Goal: Find contact information: Find contact information

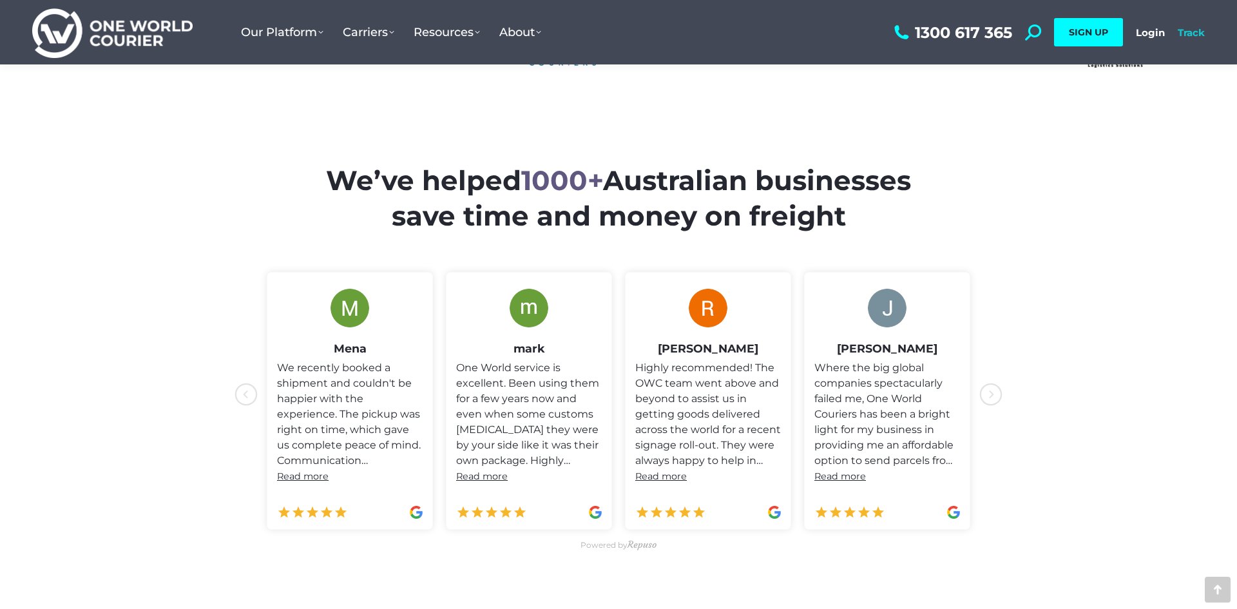
scroll to position [528, 0]
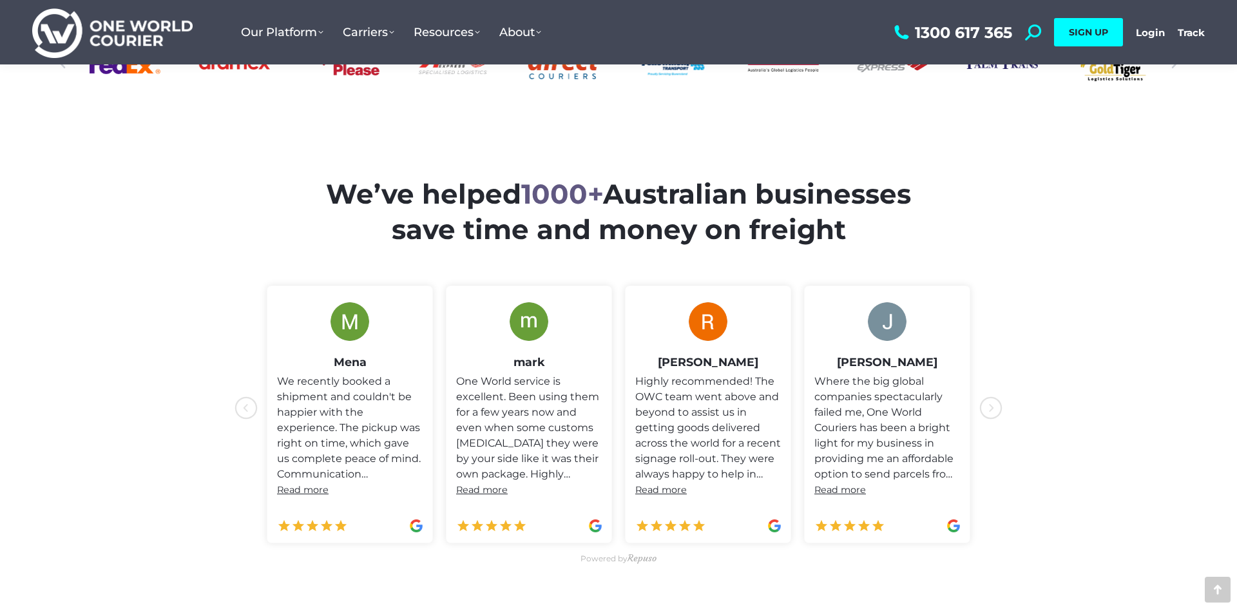
click at [1175, 25] on div "1300 617 365 Search: *** SIGN UP Login Login Track Track SIGN UP" at bounding box center [1048, 32] width 314 height 64
click at [1151, 32] on link "Login" at bounding box center [1150, 32] width 29 height 12
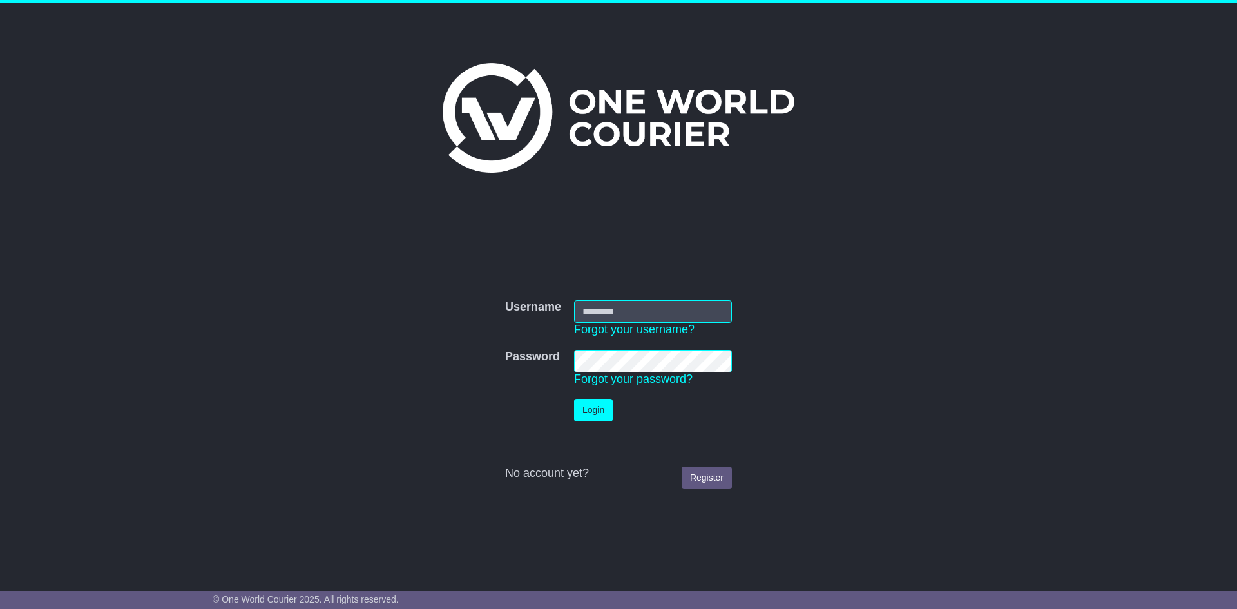
click at [643, 306] on input "Username" at bounding box center [653, 311] width 158 height 23
type input "**********"
click at [582, 406] on button "Login" at bounding box center [593, 410] width 39 height 23
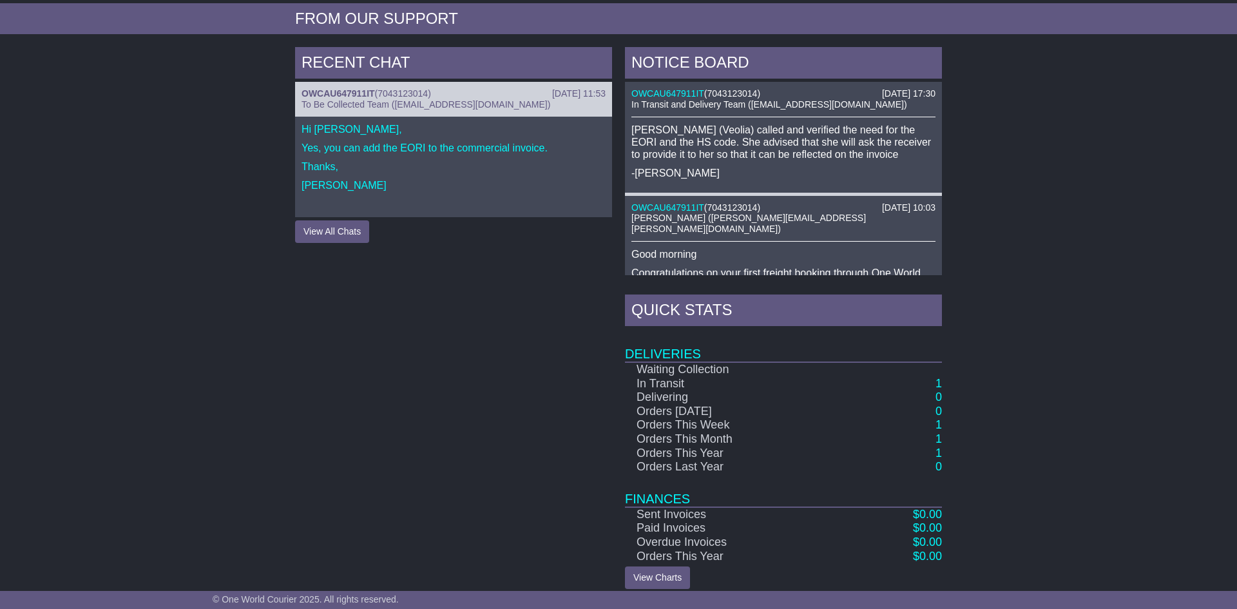
scroll to position [365, 0]
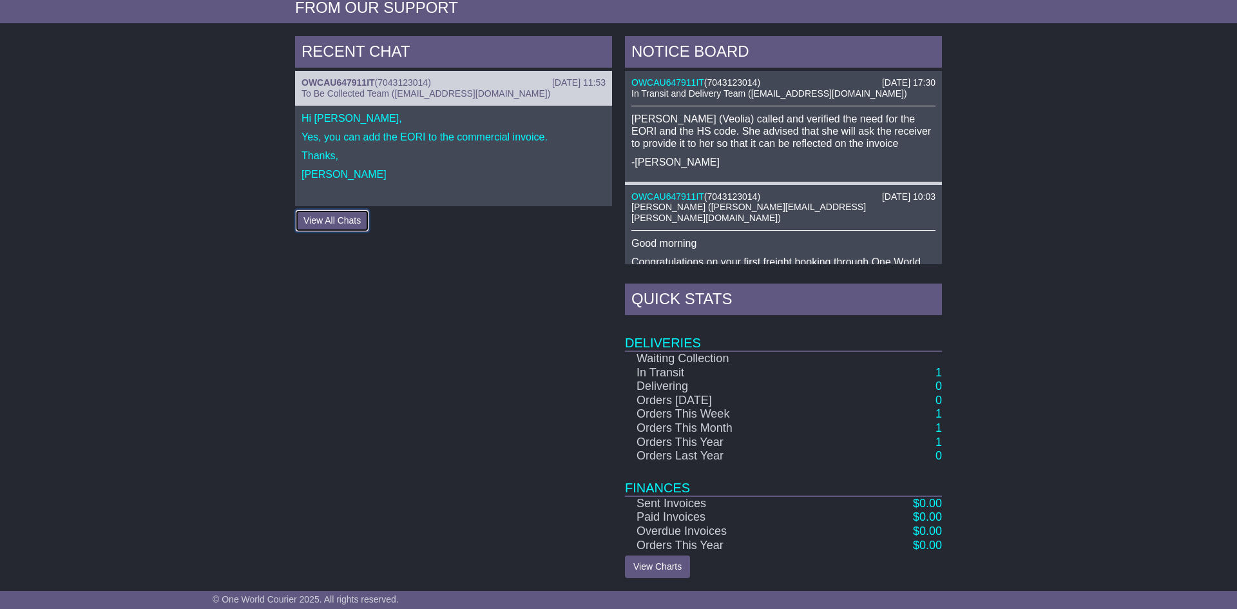
click at [321, 218] on button "View All Chats" at bounding box center [332, 220] width 74 height 23
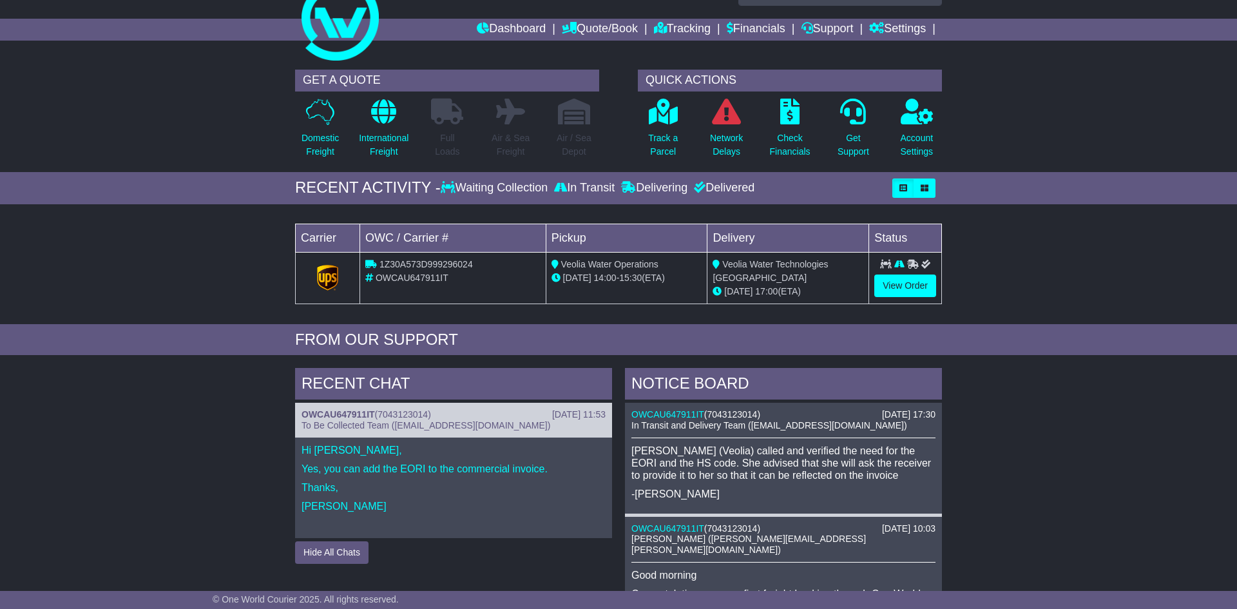
scroll to position [26, 0]
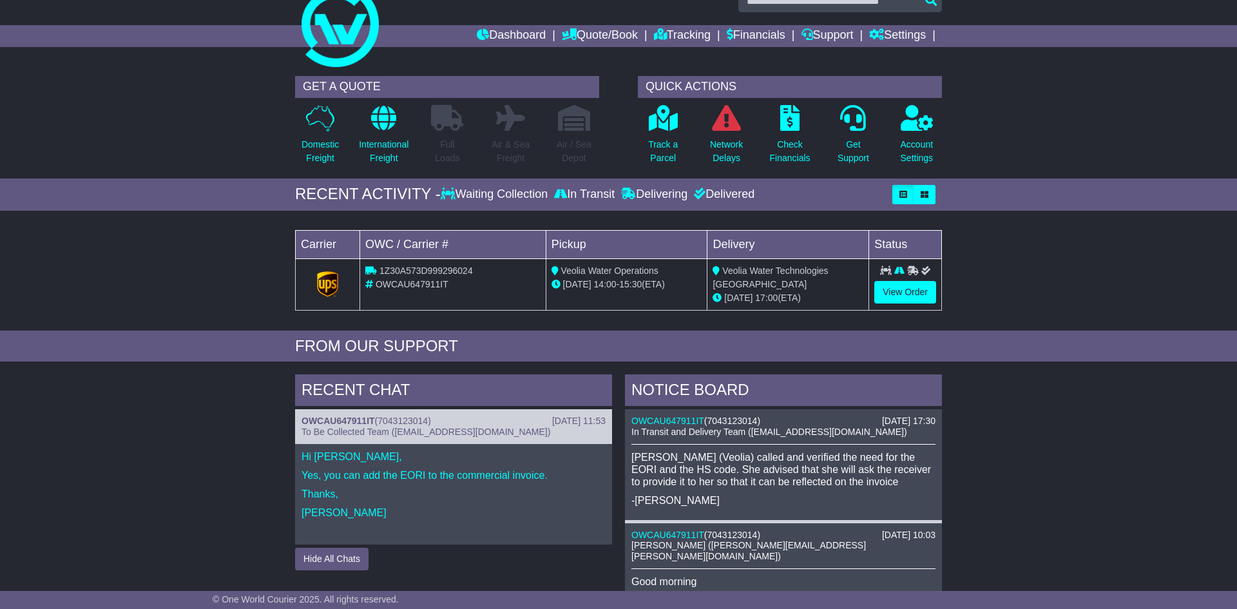
click at [377, 488] on p "Thanks," at bounding box center [453, 494] width 304 height 12
drag, startPoint x: 576, startPoint y: 424, endPoint x: 420, endPoint y: 419, distance: 156.0
click at [552, 423] on div "[DATE] 11:53" at bounding box center [578, 421] width 53 height 11
drag, startPoint x: 334, startPoint y: 383, endPoint x: 333, endPoint y: 392, distance: 9.1
click at [333, 382] on div "RECENT CHAT" at bounding box center [453, 391] width 317 height 35
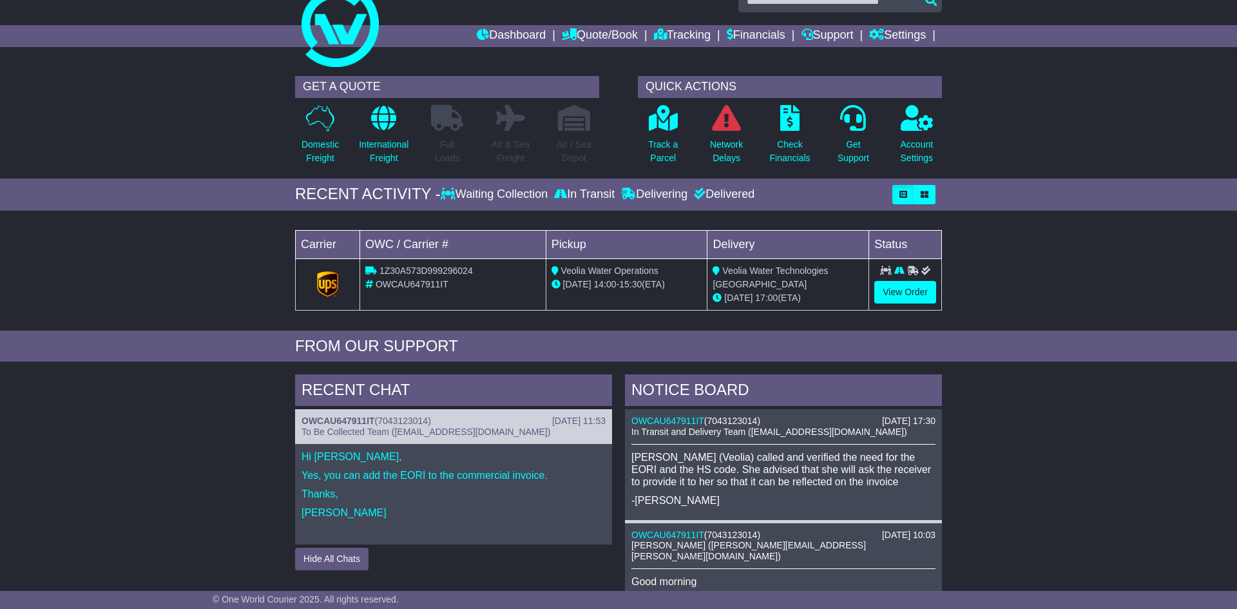
drag, startPoint x: 330, startPoint y: 413, endPoint x: 298, endPoint y: 448, distance: 47.4
click at [330, 414] on div "19 Sep 2025 11:53 OWCAU647911IT ( 7043123014 ) To Be Collected Team (pickup@one…" at bounding box center [453, 426] width 317 height 35
drag, startPoint x: 296, startPoint y: 453, endPoint x: 327, endPoint y: 481, distance: 42.4
click at [296, 454] on div "Hi Maria, Yes, you can add the EORI to the commercial invoice. Thanks, Jesse" at bounding box center [453, 494] width 317 height 100
click at [336, 426] on span "To Be Collected Team (pickup@oneworldcourier.com.au)" at bounding box center [425, 431] width 249 height 10
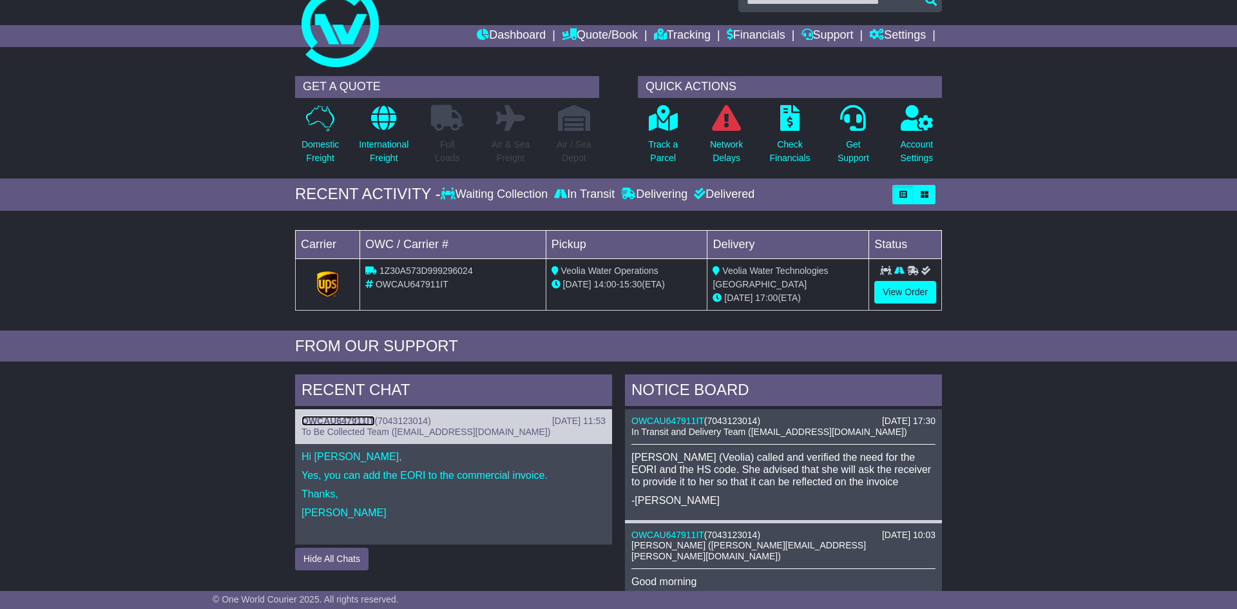
click at [341, 416] on link "OWCAU647911IT" at bounding box center [337, 421] width 73 height 10
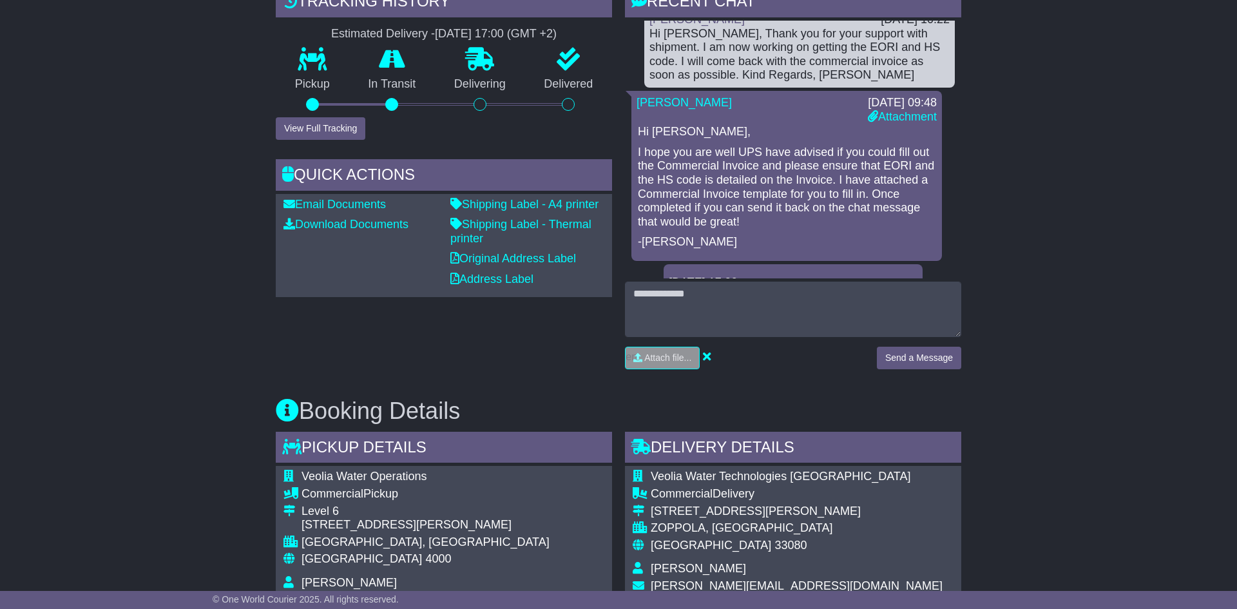
scroll to position [304, 0]
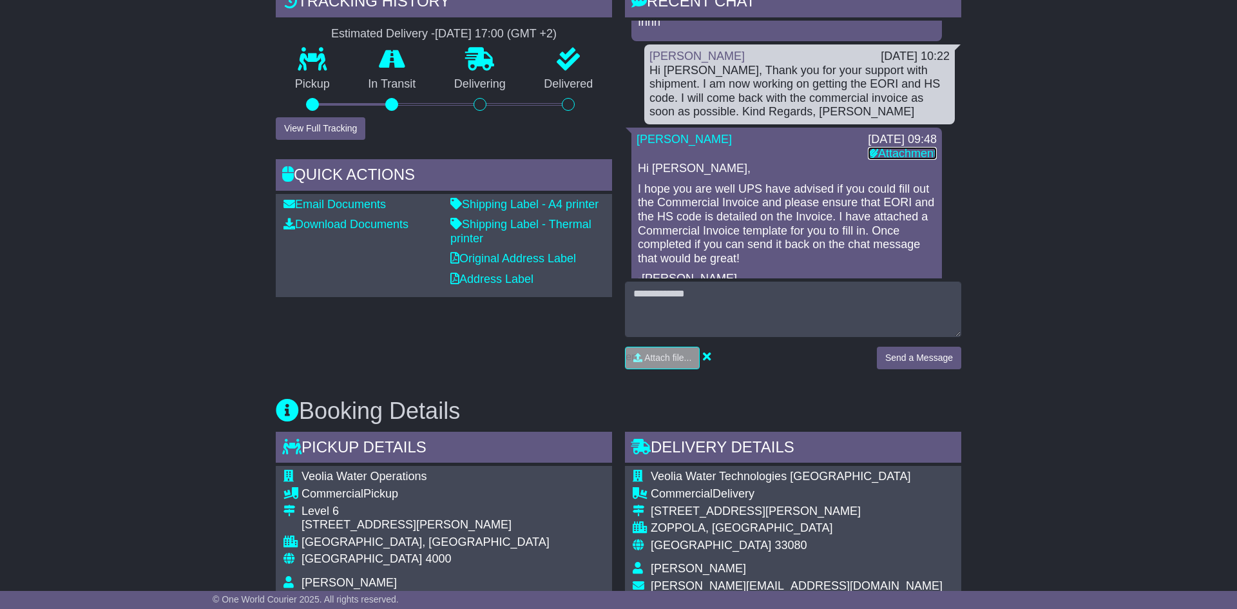
click at [905, 151] on link "Attachment" at bounding box center [902, 153] width 69 height 13
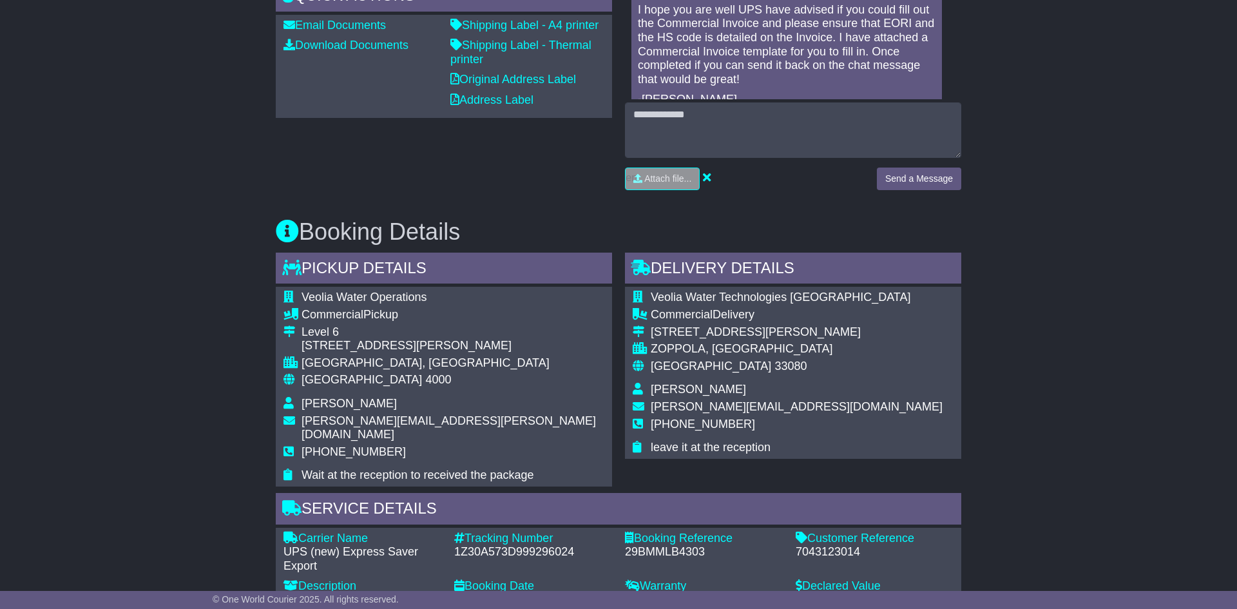
scroll to position [469, 0]
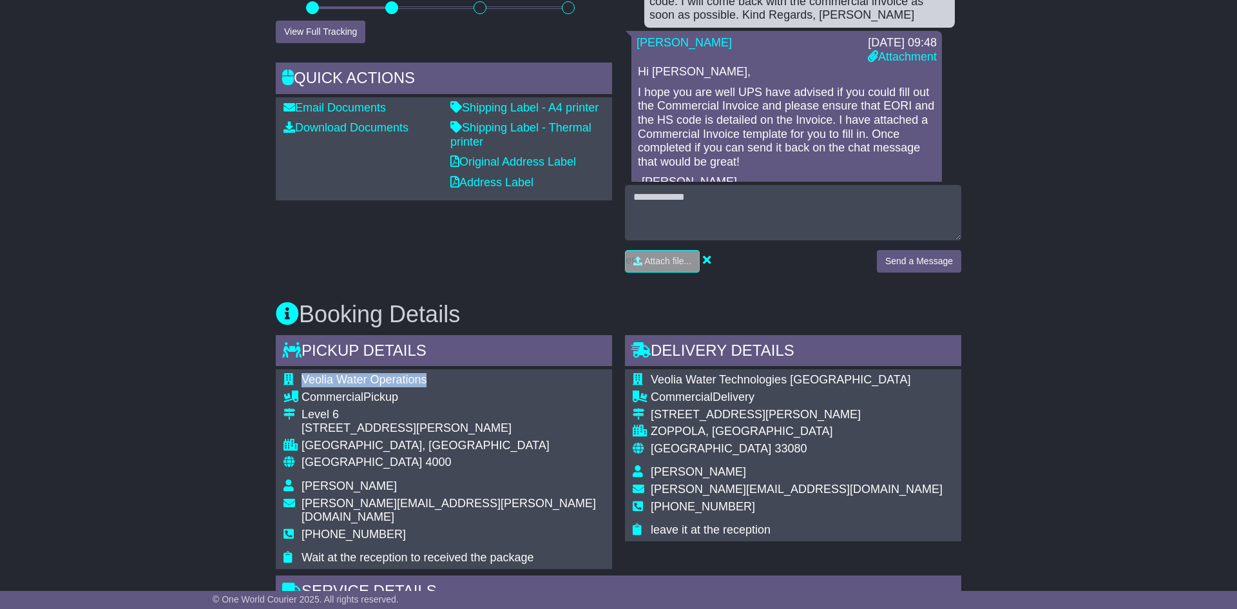
drag, startPoint x: 302, startPoint y: 376, endPoint x: 459, endPoint y: 382, distance: 156.7
click at [459, 382] on td "Veolia Water Operations" at bounding box center [452, 381] width 303 height 17
copy span "Veolia Water Operations"
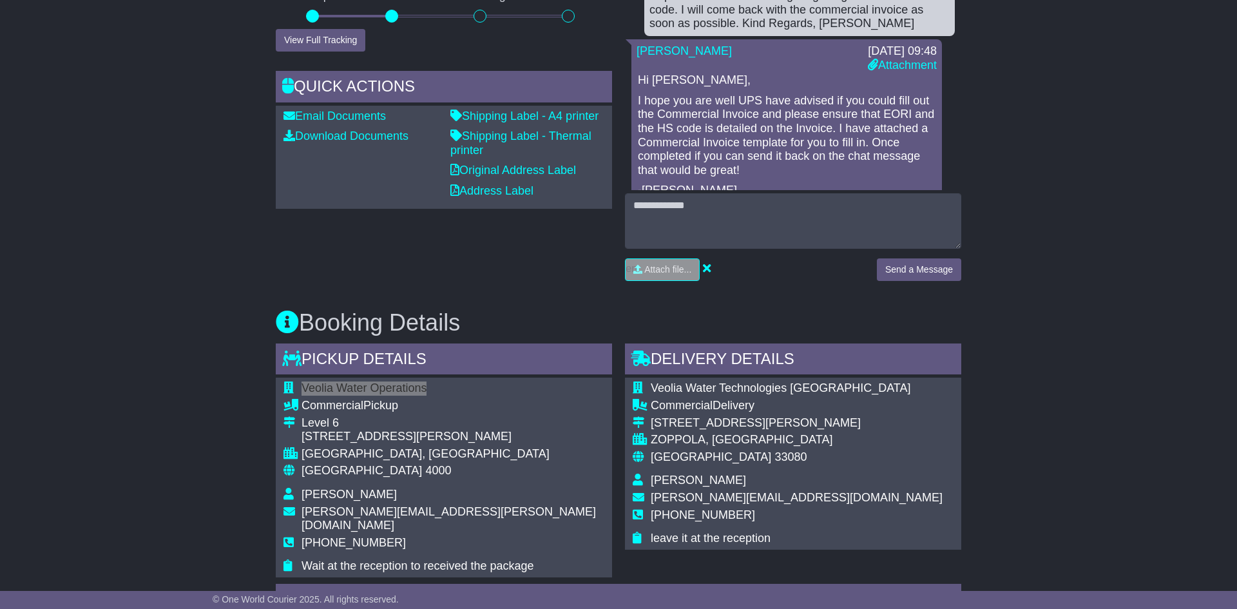
scroll to position [449, 0]
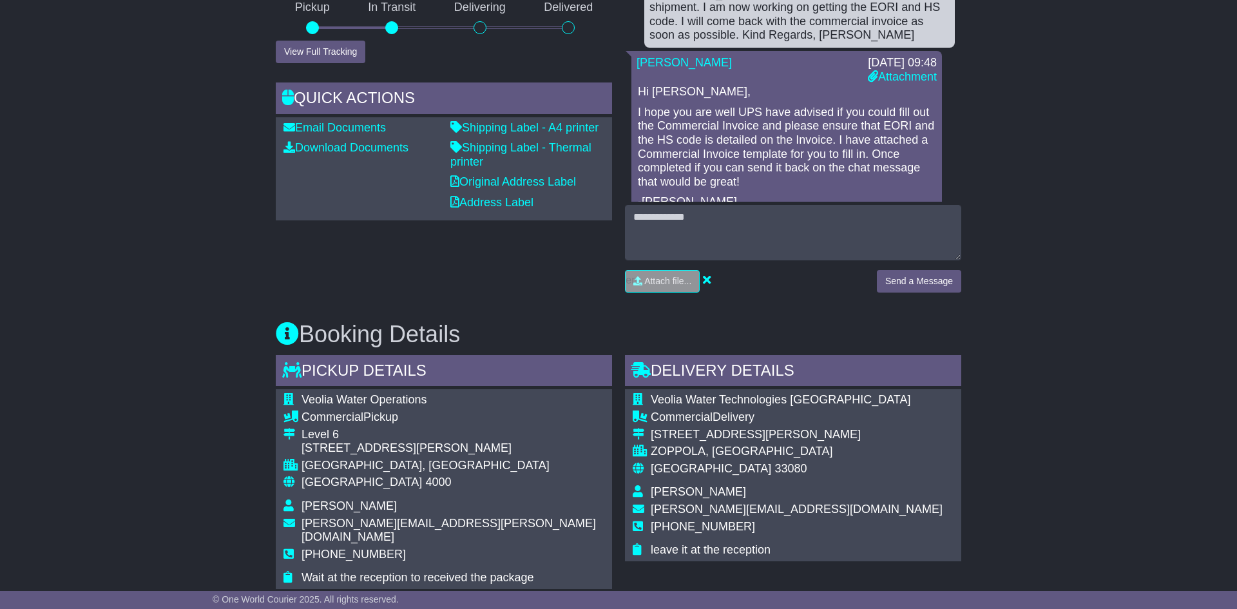
click at [309, 443] on div "133 Mary St, Brisbane City QLD 4000" at bounding box center [452, 448] width 303 height 14
drag, startPoint x: 299, startPoint y: 446, endPoint x: 365, endPoint y: 453, distance: 66.0
click at [365, 453] on tr "Level 6 133 Mary St, Brisbane City QLD 4000" at bounding box center [443, 443] width 321 height 31
copy tr "Level 6 133 Mary St,"
click at [348, 437] on div "Level 6" at bounding box center [452, 435] width 303 height 14
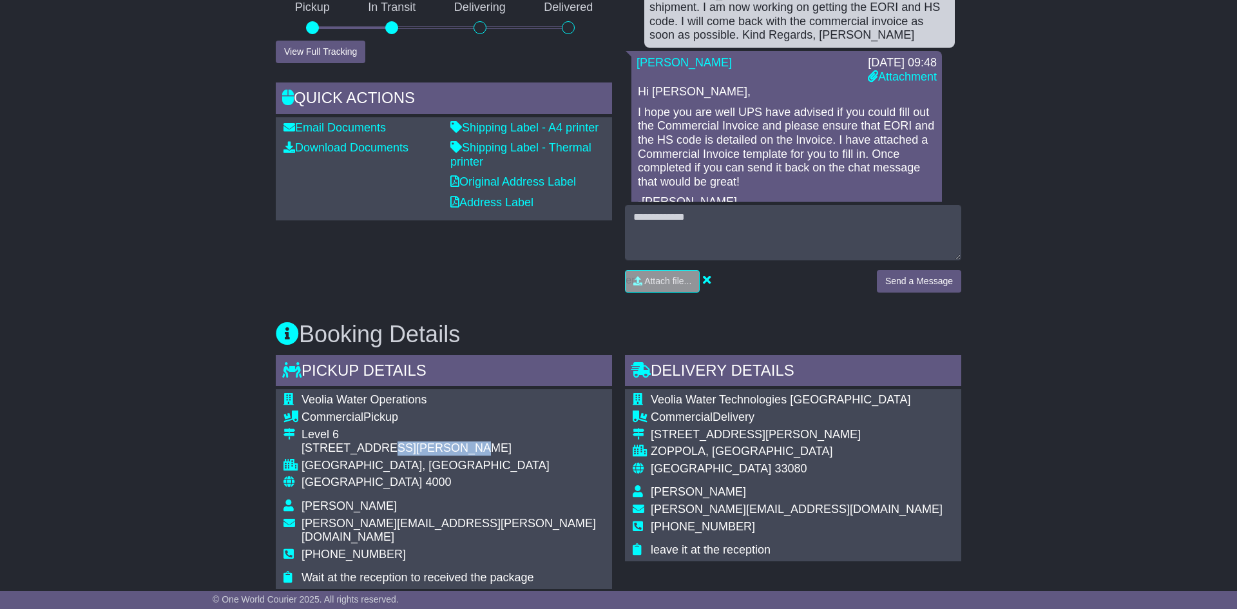
drag, startPoint x: 367, startPoint y: 450, endPoint x: 432, endPoint y: 455, distance: 65.9
click at [432, 455] on td "Level 6 133 Mary St, Brisbane City QLD 4000" at bounding box center [452, 443] width 303 height 31
copy div "Brisbane City"
click at [436, 450] on div "133 Mary St, Brisbane City QLD 4000" at bounding box center [452, 448] width 303 height 14
drag, startPoint x: 505, startPoint y: 445, endPoint x: 441, endPoint y: 453, distance: 64.9
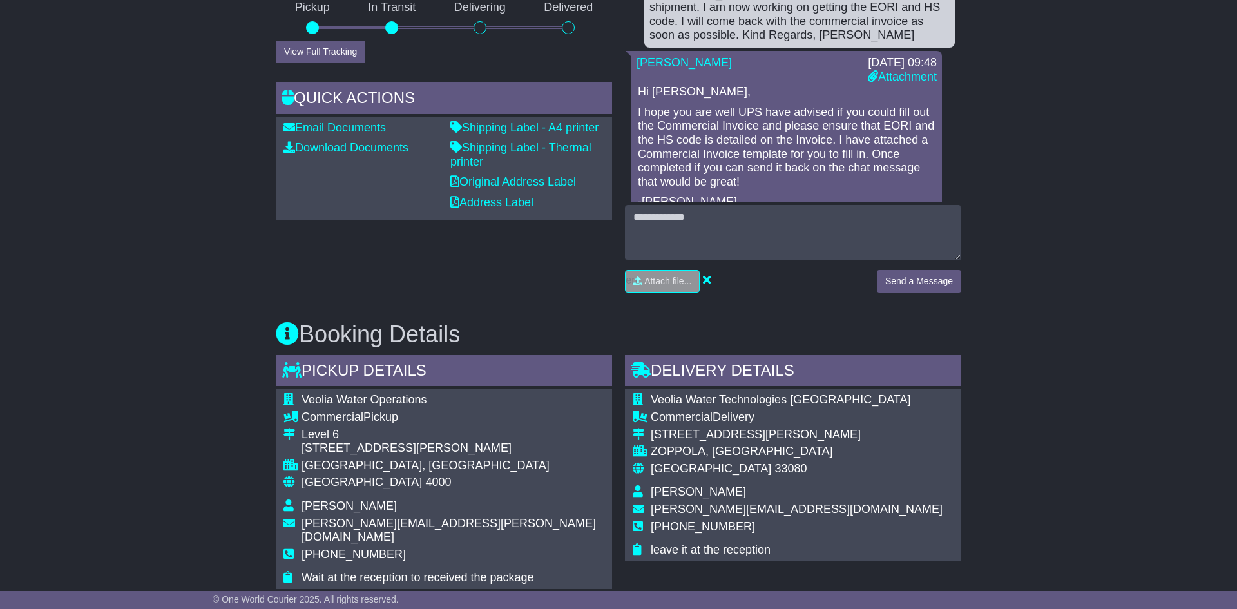
click at [441, 453] on div "133 Mary St, Brisbane City QLD 4000" at bounding box center [452, 448] width 303 height 14
click at [450, 449] on div "133 Mary St, Brisbane City QLD 4000" at bounding box center [452, 448] width 303 height 14
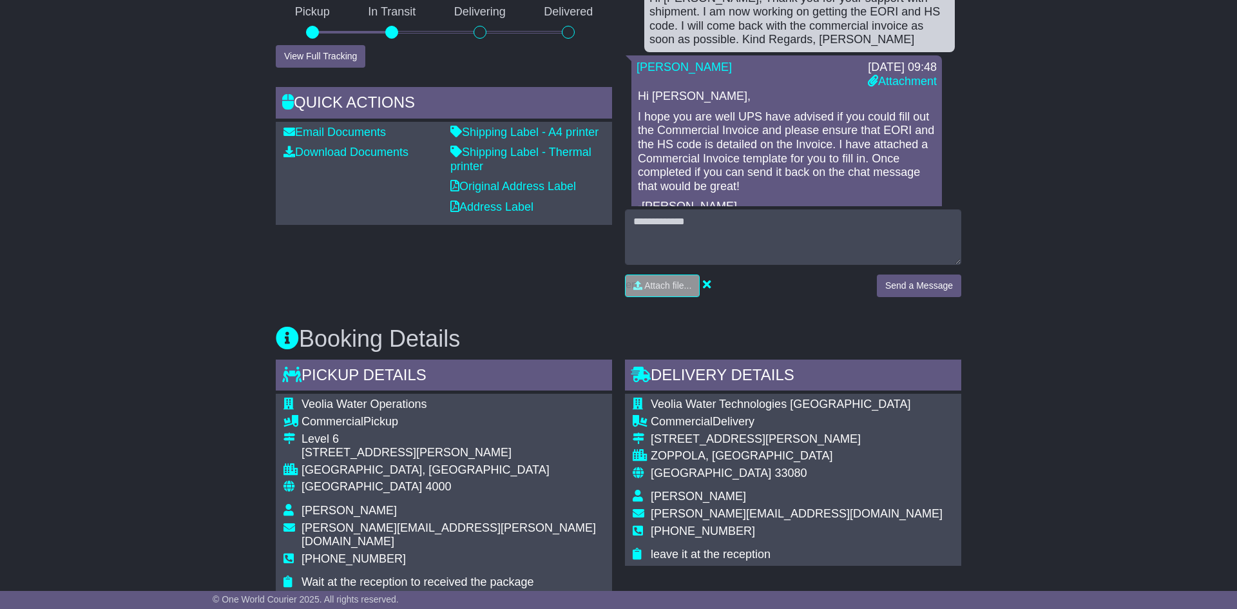
scroll to position [443, 0]
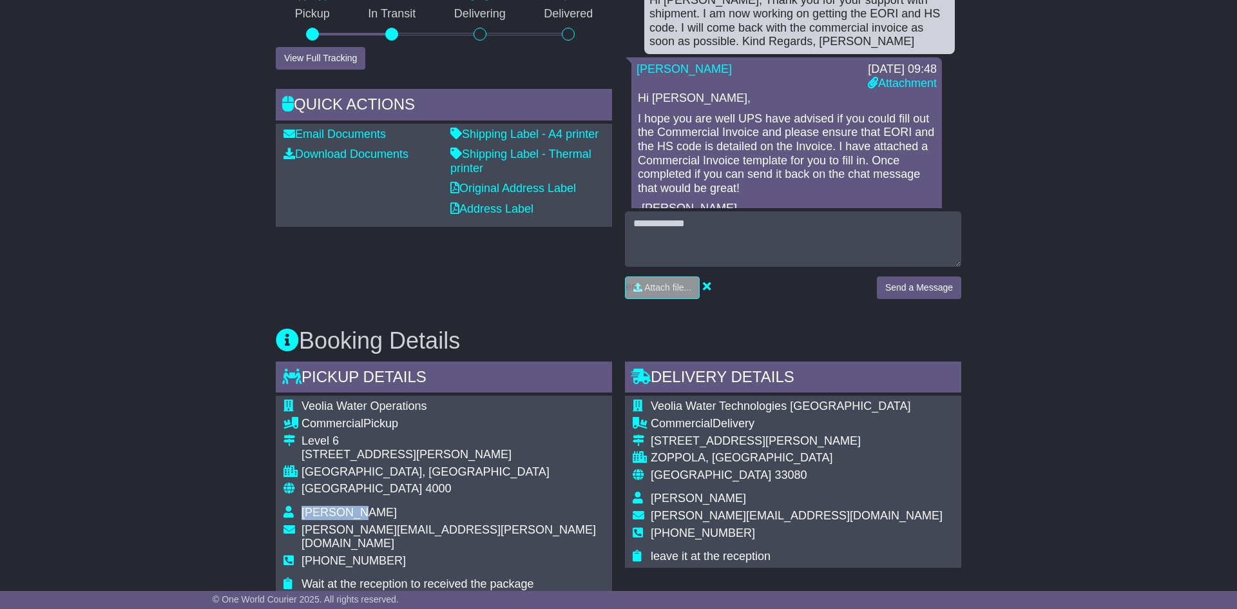
drag, startPoint x: 304, startPoint y: 511, endPoint x: 361, endPoint y: 512, distance: 57.3
click at [361, 512] on td "Kevin Loh" at bounding box center [452, 514] width 303 height 17
copy span "Kevin Loh"
drag, startPoint x: 301, startPoint y: 531, endPoint x: 406, endPoint y: 527, distance: 105.1
click at [406, 527] on span "kevin.loh@veolia.com" at bounding box center [448, 536] width 294 height 27
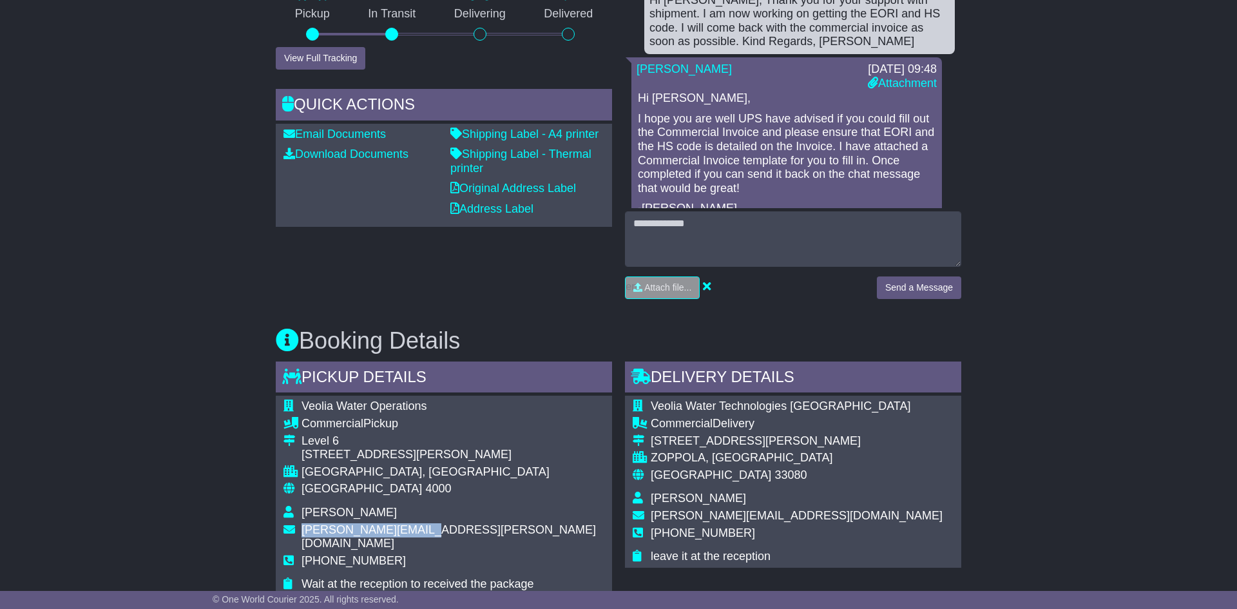
copy span "kevin.loh@veolia.com"
drag, startPoint x: 361, startPoint y: 512, endPoint x: 303, endPoint y: 513, distance: 58.6
click at [303, 513] on td "Kevin Loh" at bounding box center [452, 514] width 303 height 17
copy span "Kevin Loh"
drag, startPoint x: 445, startPoint y: 527, endPoint x: 284, endPoint y: 531, distance: 161.1
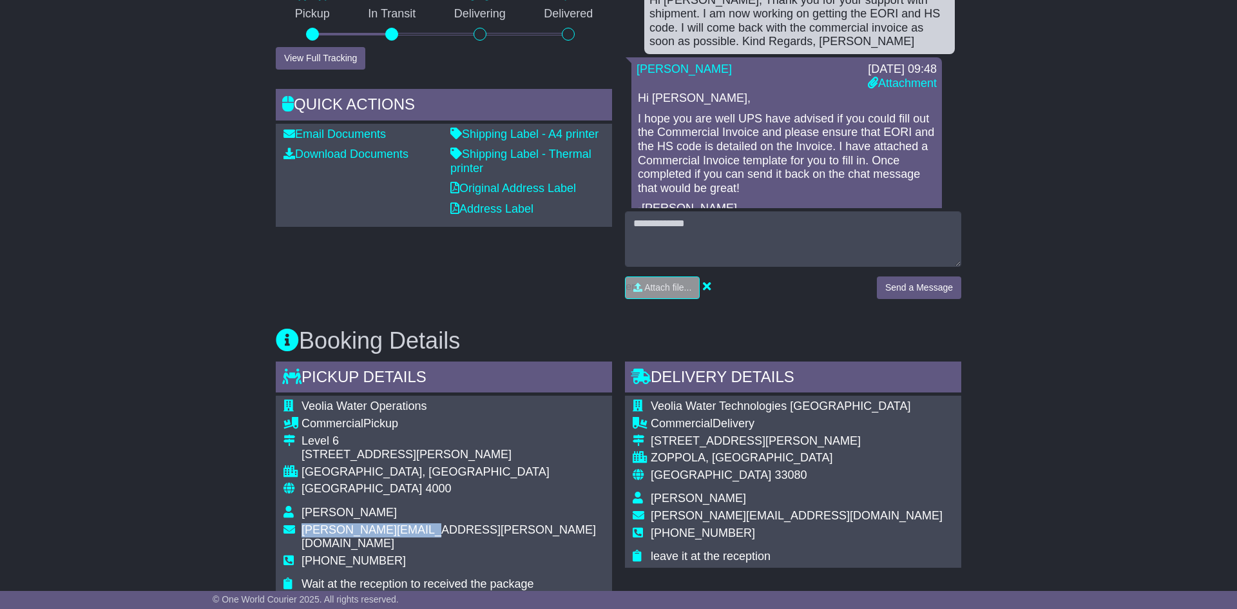
click at [284, 531] on tr "kevin.loh@veolia.com" at bounding box center [443, 538] width 321 height 31
copy tr "kevin.loh@veolia.com"
drag, startPoint x: 383, startPoint y: 545, endPoint x: 301, endPoint y: 548, distance: 81.9
click at [301, 554] on td "+61467194574" at bounding box center [452, 566] width 303 height 24
copy span "+61467194574"
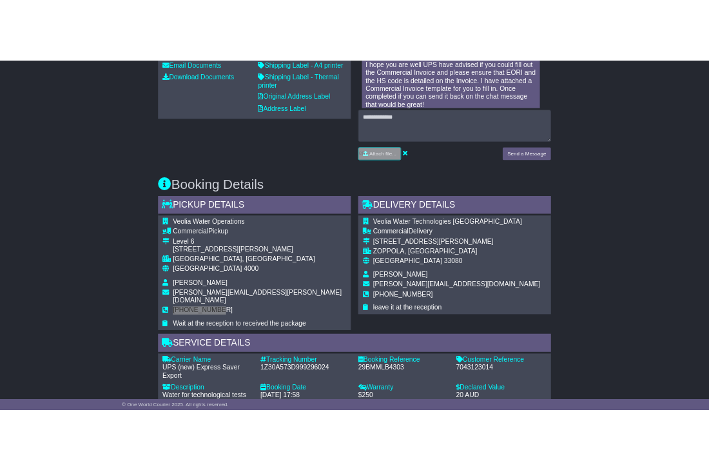
scroll to position [589, 0]
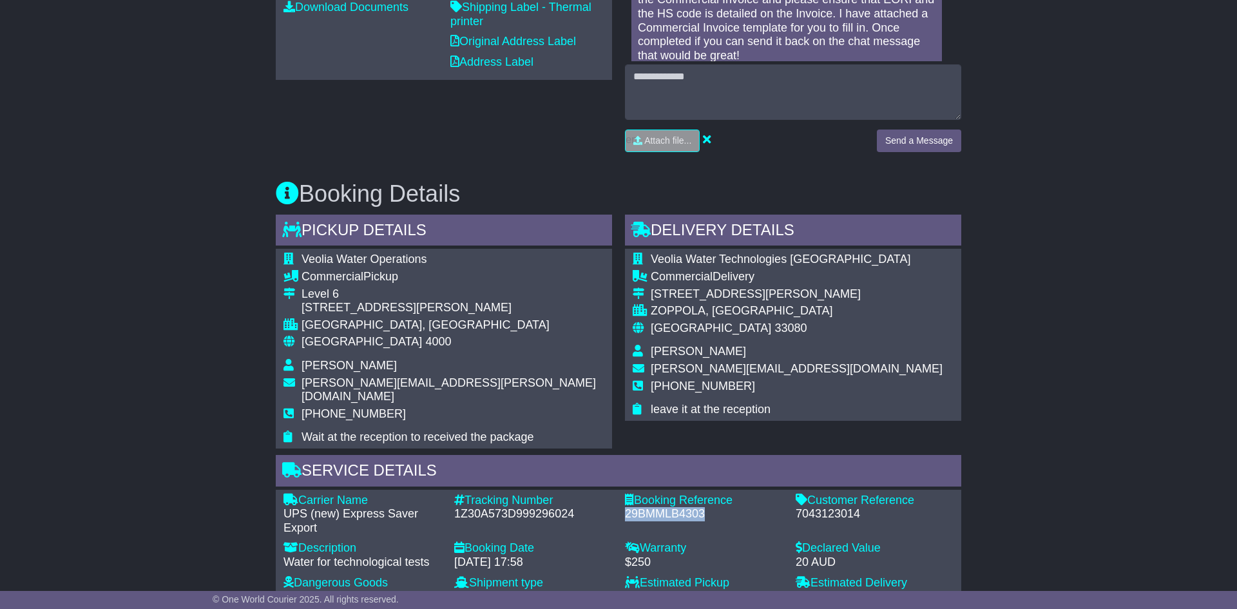
drag, startPoint x: 716, startPoint y: 503, endPoint x: 626, endPoint y: 501, distance: 89.6
click at [626, 507] on div "29BMMLB4303" at bounding box center [704, 514] width 158 height 14
copy div "29BMMLB4303"
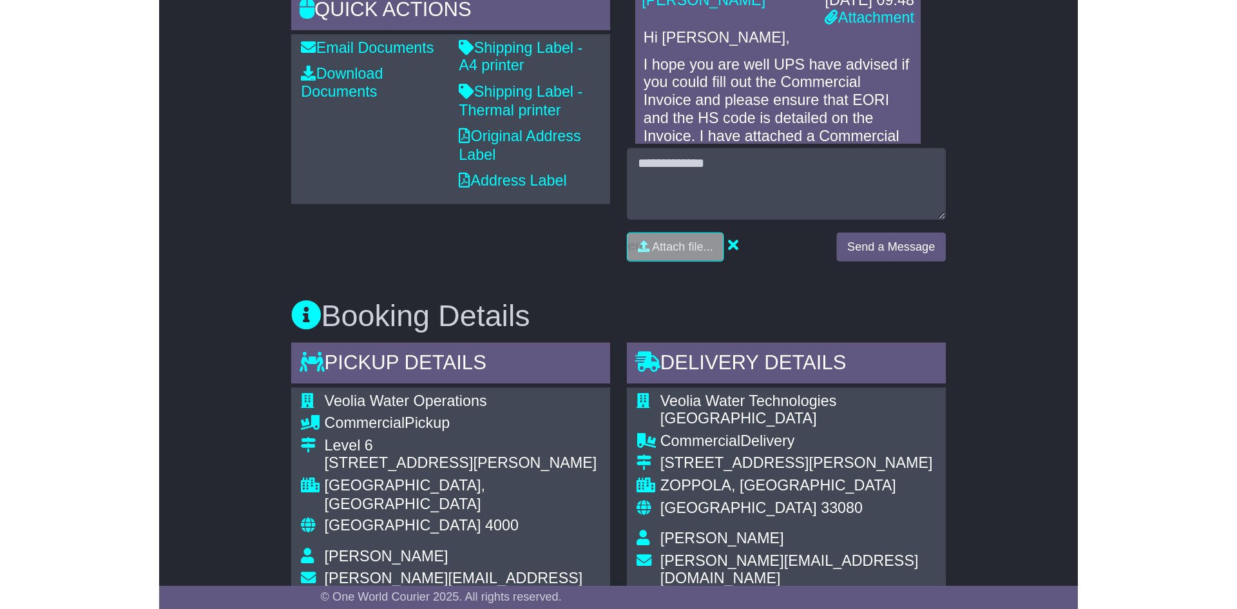
scroll to position [290, 0]
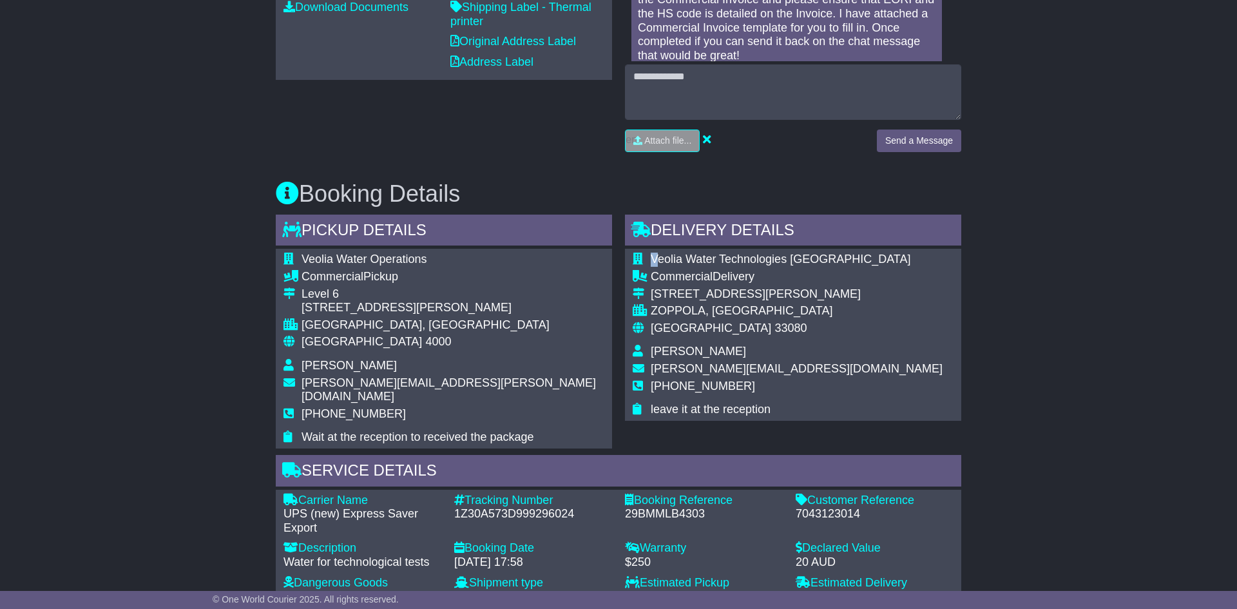
drag, startPoint x: 656, startPoint y: 259, endPoint x: 842, endPoint y: 270, distance: 186.5
click at [842, 270] on div "Veolia Water Technologies Italia Commercial Delivery Via Pra di Risi,3 ZOPPOLA,…" at bounding box center [793, 334] width 336 height 171
click at [798, 261] on span "Veolia Water Technologies Italia" at bounding box center [781, 259] width 260 height 13
click at [819, 261] on div "Veolia Water Technologies Italia Commercial Delivery Via Pra di Risi,3 ZOPPOLA,…" at bounding box center [793, 334] width 336 height 171
drag, startPoint x: 812, startPoint y: 262, endPoint x: 657, endPoint y: 266, distance: 154.7
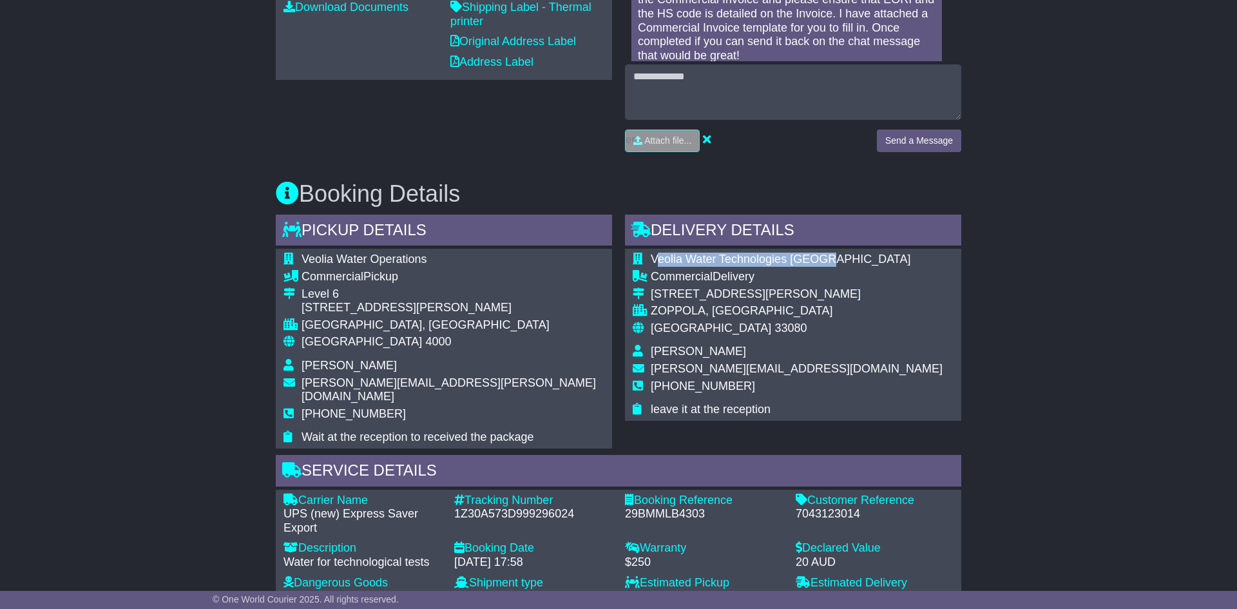
click at [657, 266] on td "Veolia Water Technologies Italia" at bounding box center [797, 261] width 292 height 17
click at [656, 266] on td "Veolia Water Technologies Italia" at bounding box center [797, 261] width 292 height 17
click at [651, 263] on span "Veolia Water Technologies Italia" at bounding box center [781, 259] width 260 height 13
drag, startPoint x: 651, startPoint y: 259, endPoint x: 809, endPoint y: 263, distance: 158.5
click at [809, 263] on span "Veolia Water Technologies Italia" at bounding box center [781, 259] width 260 height 13
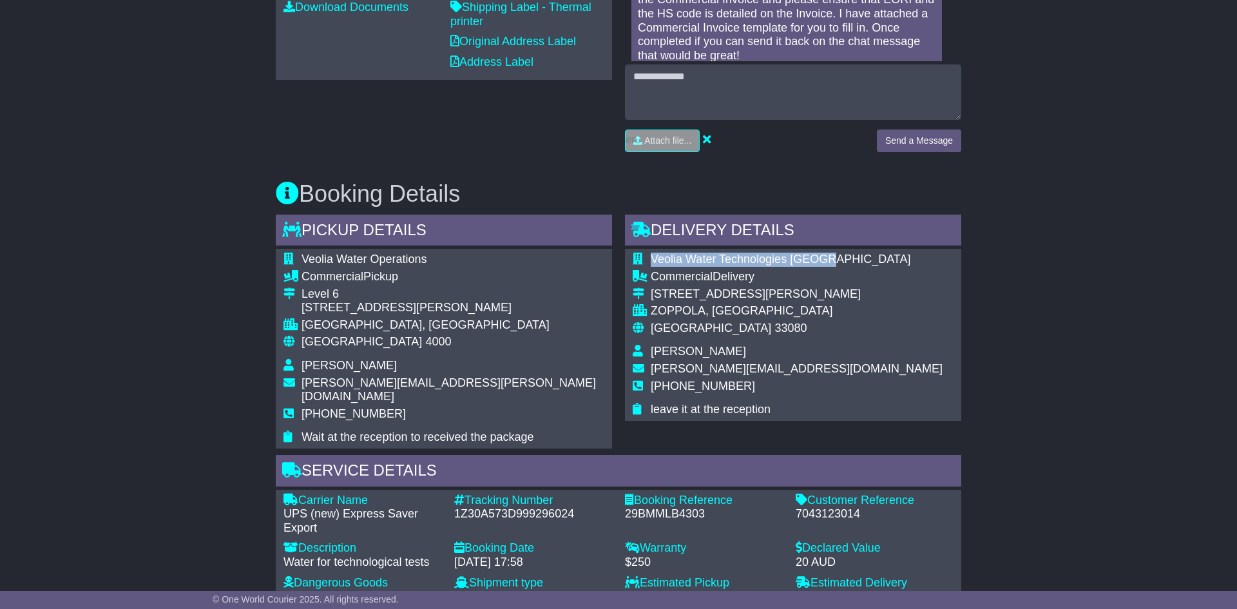
copy span "Veolia Water Technologies Italia"
drag, startPoint x: 654, startPoint y: 297, endPoint x: 721, endPoint y: 294, distance: 67.0
click at [721, 294] on div "Via Pra di Risi,3" at bounding box center [797, 294] width 292 height 14
drag, startPoint x: 729, startPoint y: 295, endPoint x: 649, endPoint y: 292, distance: 79.9
click at [649, 292] on tr "Via Pra di Risi,3" at bounding box center [788, 295] width 310 height 17
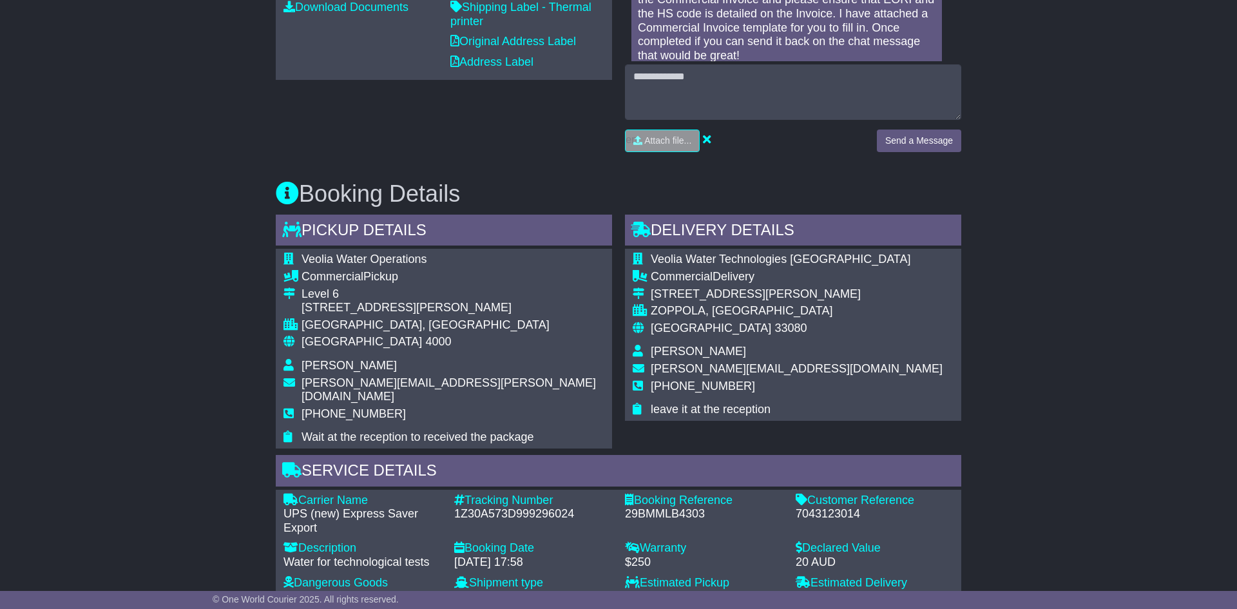
click at [810, 309] on div "ZOPPOLA, Friuli-Venezia Giulia" at bounding box center [797, 311] width 292 height 14
drag, startPoint x: 707, startPoint y: 310, endPoint x: 805, endPoint y: 315, distance: 98.1
click at [805, 315] on div "ZOPPOLA, Friuli-Venezia Giulia" at bounding box center [797, 311] width 292 height 14
drag, startPoint x: 651, startPoint y: 312, endPoint x: 701, endPoint y: 313, distance: 49.6
click at [701, 313] on div "ZOPPOLA, Friuli-Venezia Giulia" at bounding box center [797, 311] width 292 height 14
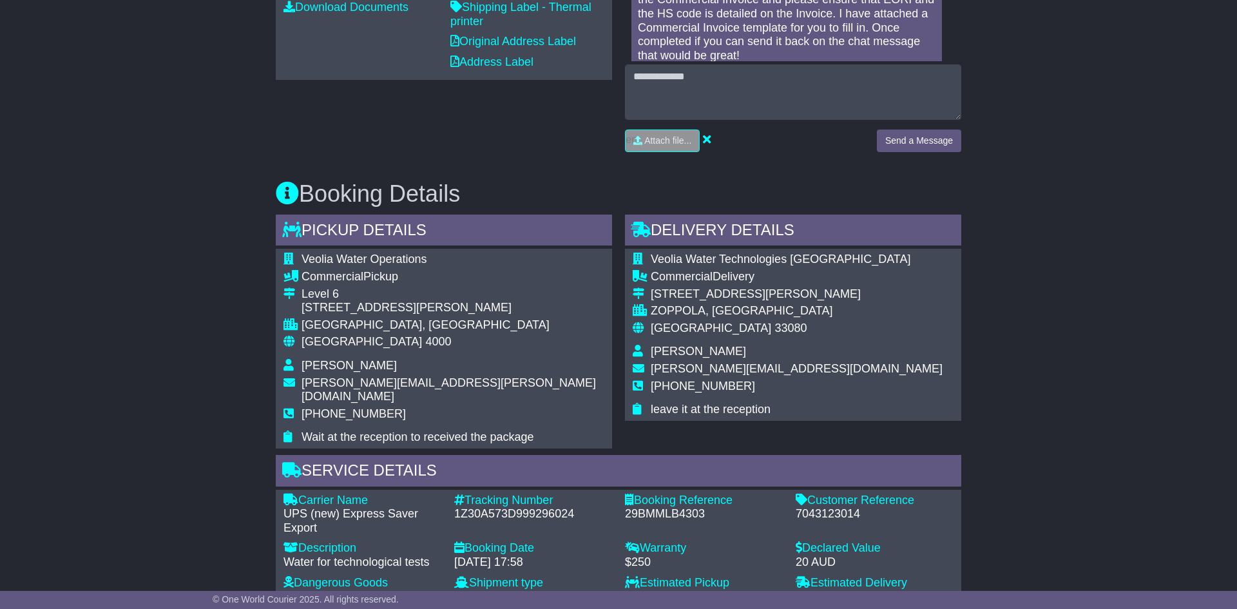
drag, startPoint x: 778, startPoint y: 341, endPoint x: 743, endPoint y: 340, distance: 34.1
click at [743, 340] on td "Italy 33080" at bounding box center [797, 333] width 292 height 24
drag, startPoint x: 764, startPoint y: 350, endPoint x: 651, endPoint y: 348, distance: 112.8
click at [651, 348] on td "Riccardo Rambaldini" at bounding box center [797, 353] width 292 height 17
click at [728, 388] on span "+393316772415" at bounding box center [703, 385] width 104 height 13
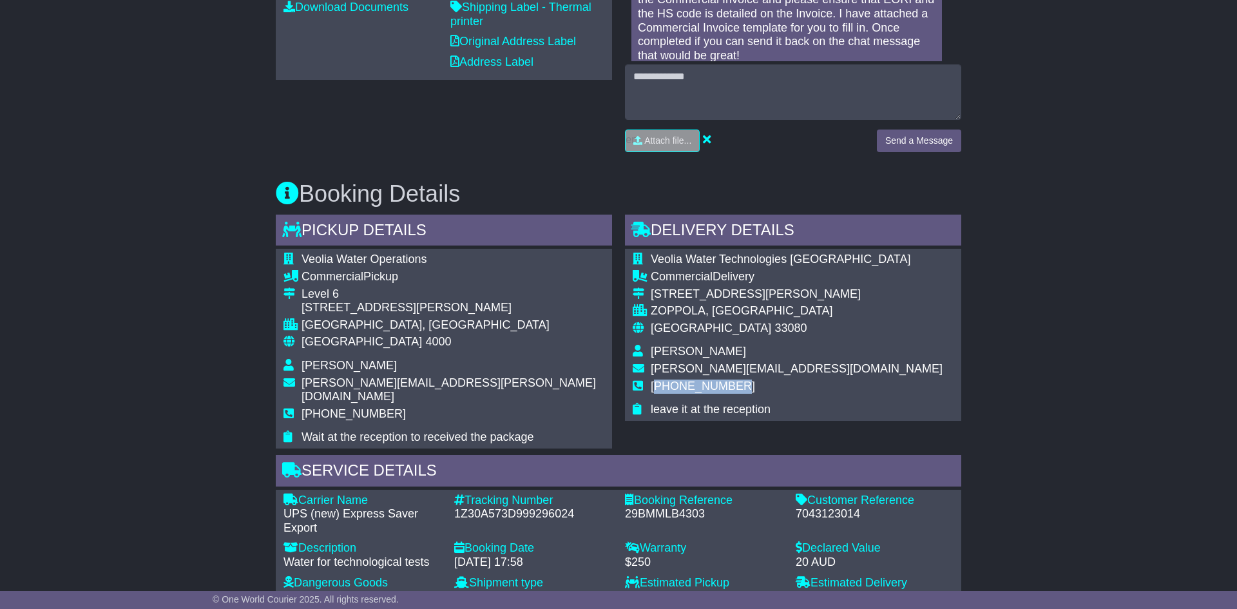
drag, startPoint x: 740, startPoint y: 389, endPoint x: 654, endPoint y: 388, distance: 85.7
click at [654, 388] on td "+393316772415" at bounding box center [797, 391] width 292 height 24
click at [774, 411] on td "leave it at the reception" at bounding box center [797, 410] width 292 height 14
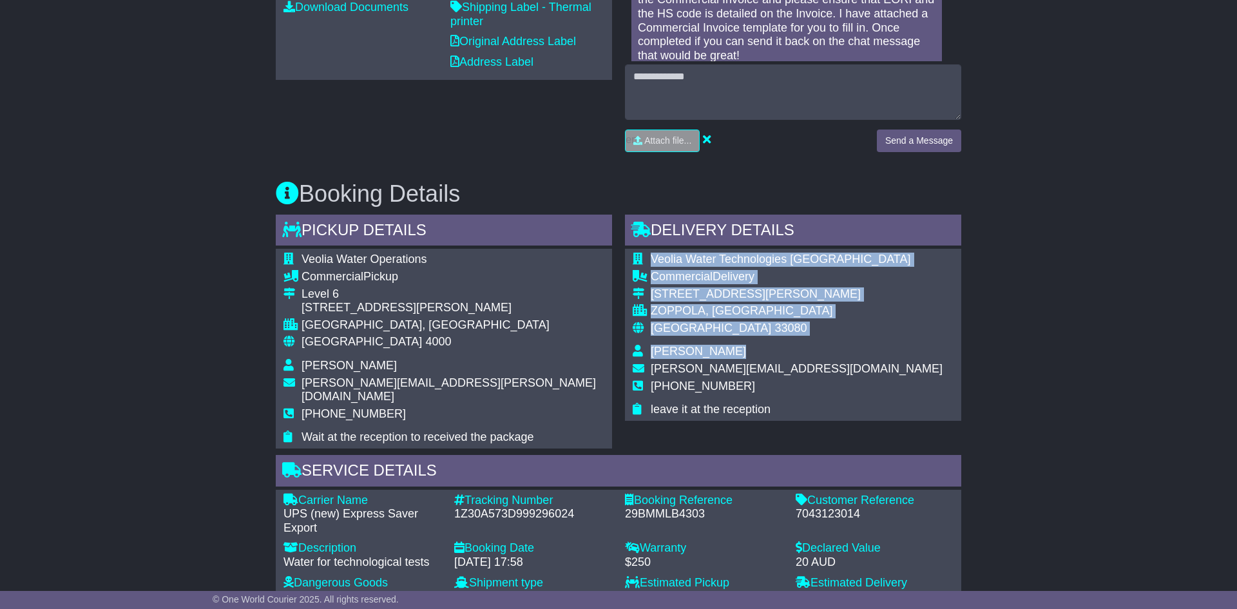
drag, startPoint x: 828, startPoint y: 370, endPoint x: 644, endPoint y: 374, distance: 184.9
click at [644, 374] on div "Veolia Water Technologies Italia Commercial Delivery Via Pra di Risi,3 ZOPPOLA,…" at bounding box center [793, 334] width 336 height 171
click at [724, 381] on span "+393316772415" at bounding box center [703, 385] width 104 height 13
drag, startPoint x: 826, startPoint y: 371, endPoint x: 635, endPoint y: 368, distance: 190.7
click at [635, 368] on div "Veolia Water Technologies Italia Commercial Delivery Via Pra di Risi,3 ZOPPOLA,…" at bounding box center [793, 334] width 336 height 171
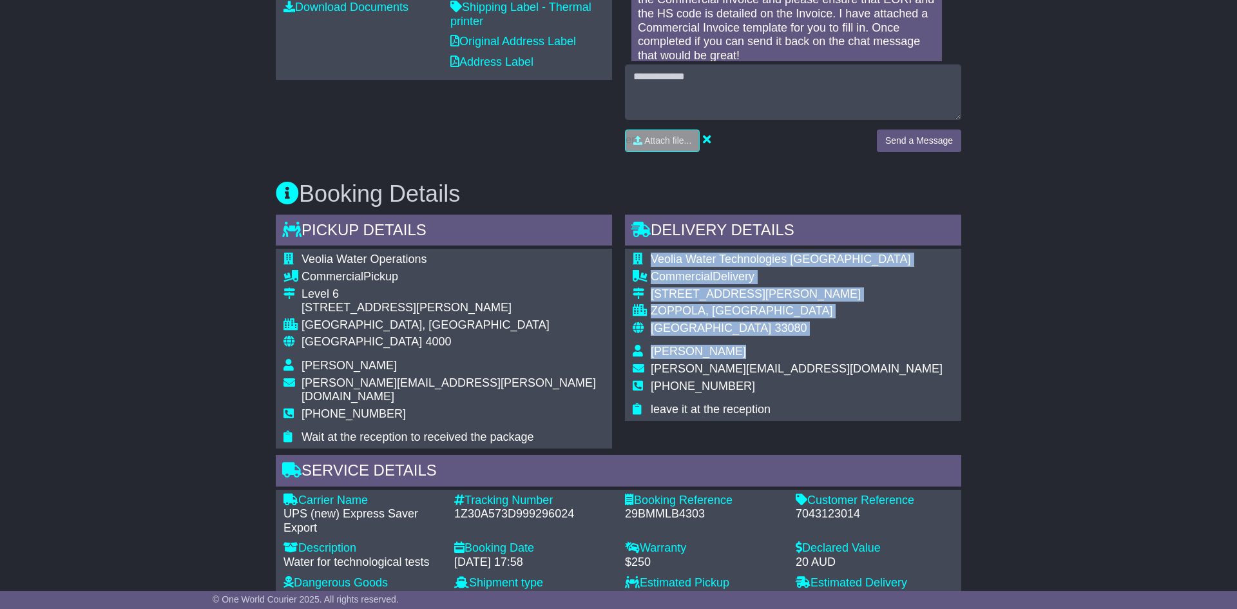
click at [658, 370] on span "riccardo.rambaldini@veolia.com" at bounding box center [797, 368] width 292 height 13
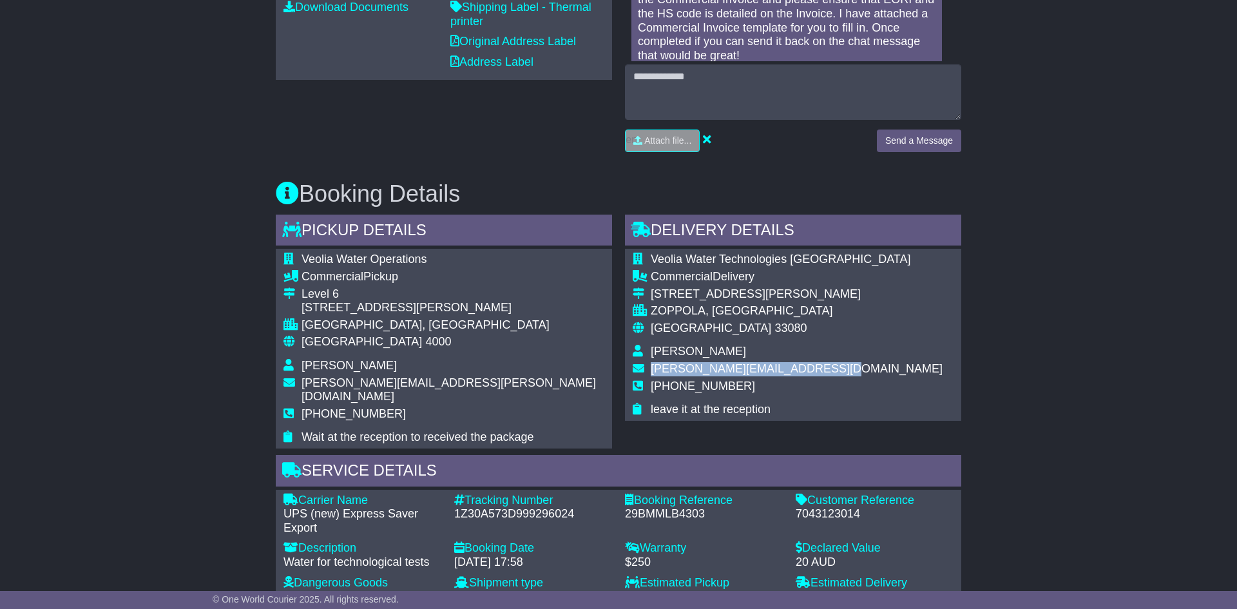
drag, startPoint x: 652, startPoint y: 368, endPoint x: 812, endPoint y: 374, distance: 160.5
click at [812, 374] on span "riccardo.rambaldini@veolia.com" at bounding box center [797, 368] width 292 height 13
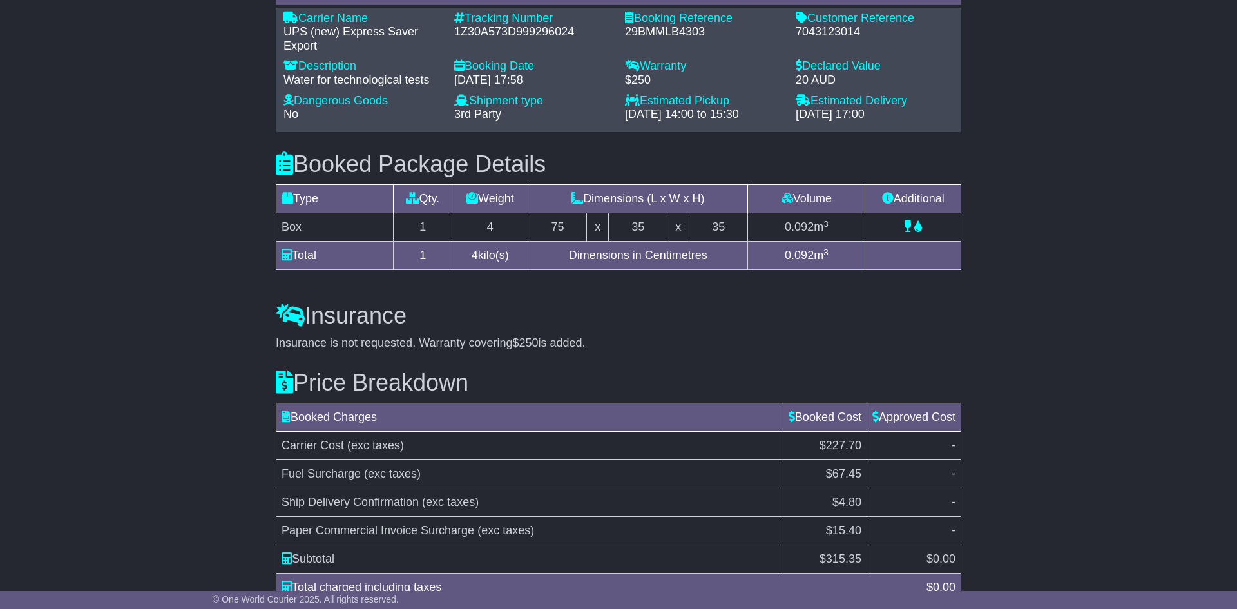
scroll to position [1070, 0]
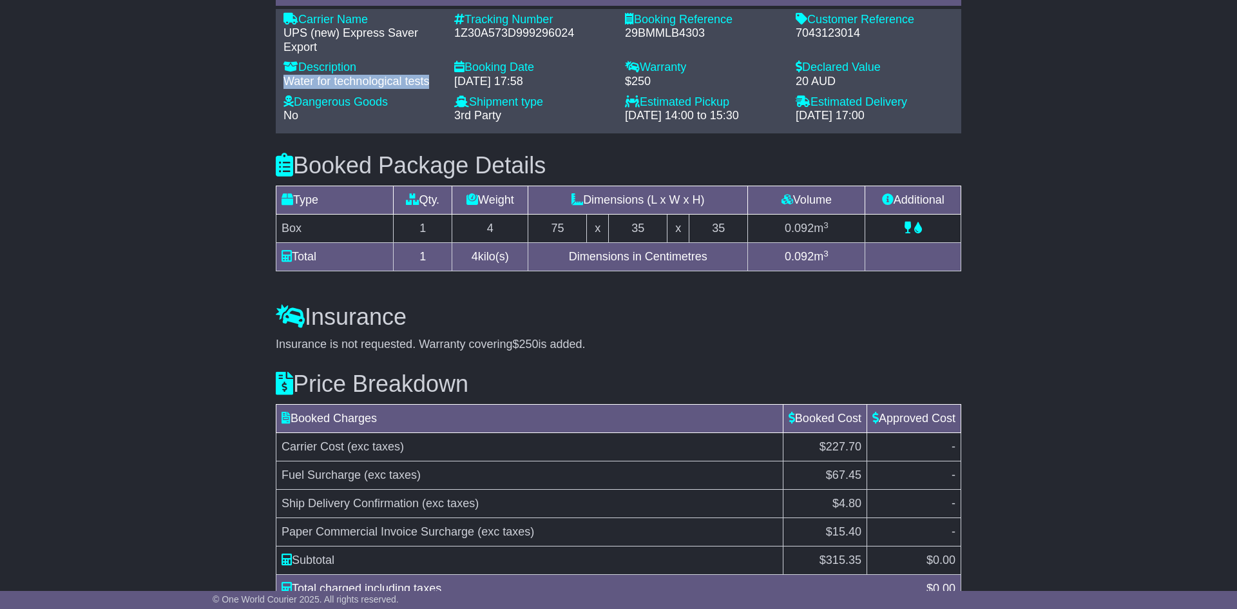
drag, startPoint x: 430, startPoint y: 70, endPoint x: 276, endPoint y: 62, distance: 154.2
click at [277, 62] on div "Description - Water for technological tests" at bounding box center [362, 78] width 171 height 34
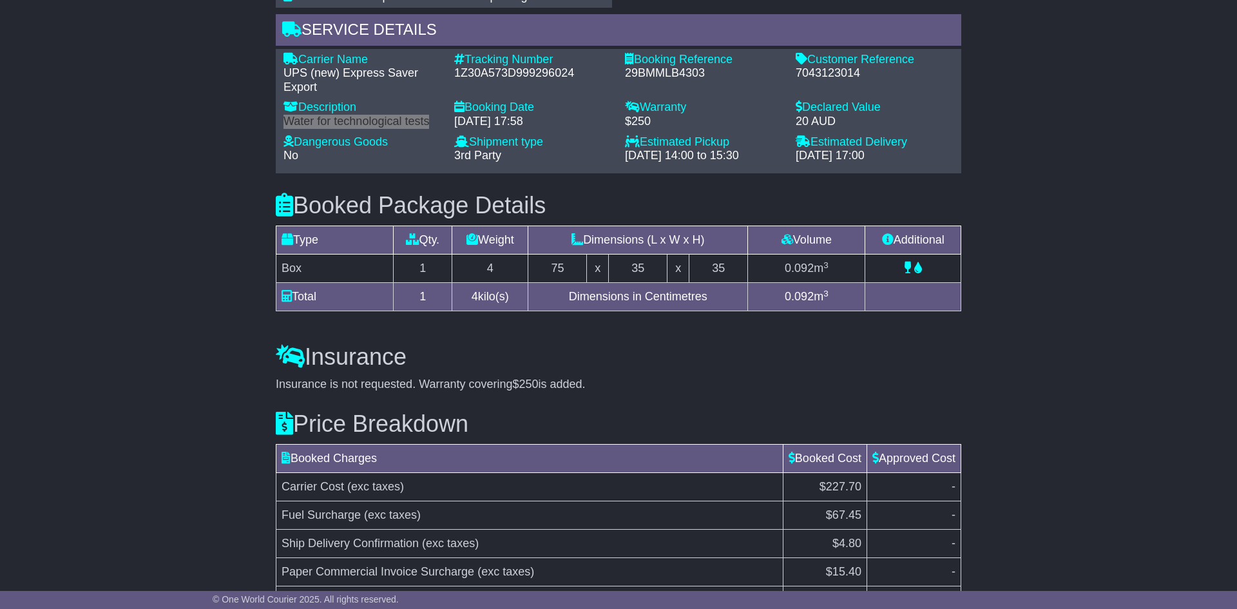
scroll to position [1029, 0]
